Goal: Find specific page/section: Find specific page/section

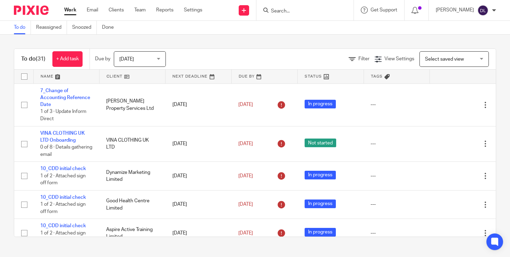
click at [296, 13] on input "Search" at bounding box center [301, 11] width 62 height 6
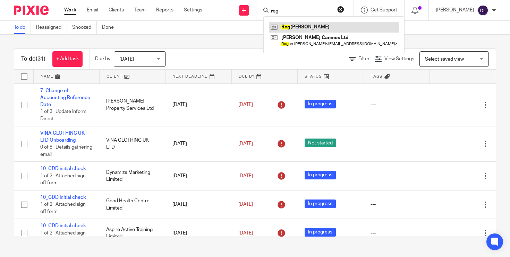
type input "reg"
click at [306, 26] on link at bounding box center [334, 27] width 130 height 10
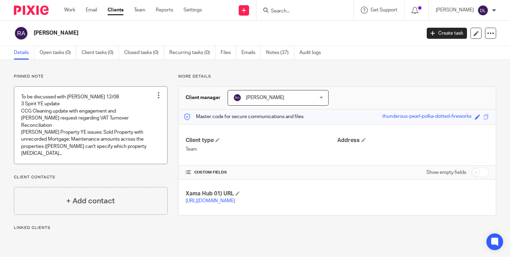
click at [111, 112] on link at bounding box center [90, 125] width 153 height 77
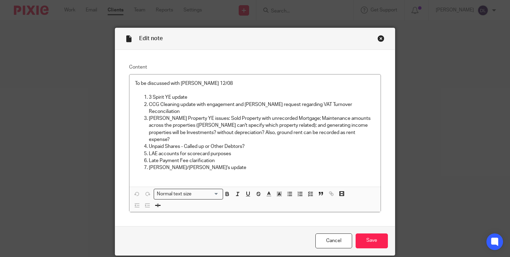
click at [419, 165] on div "Edit note Content To be discussed with [PERSON_NAME] 12/08 3 Spirit YE update C…" at bounding box center [255, 128] width 510 height 257
